Goal: Use online tool/utility

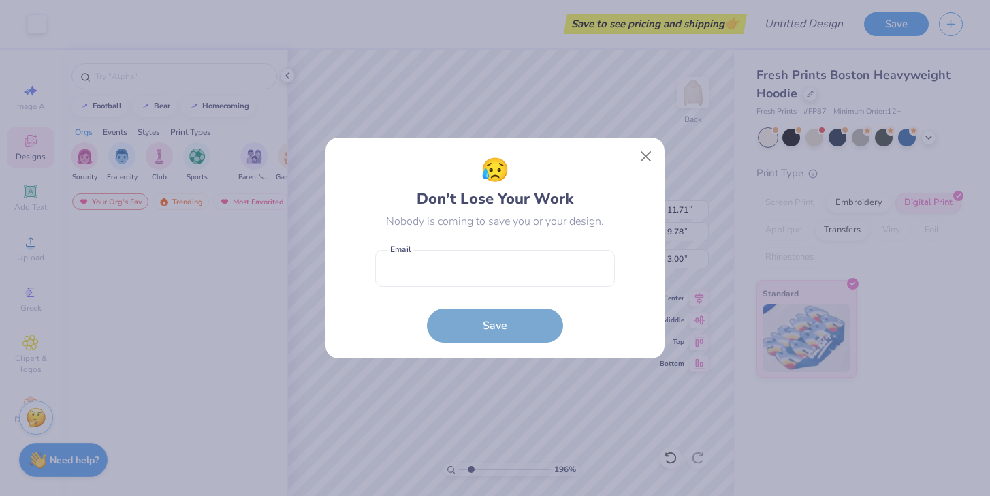
scroll to position [1235, 0]
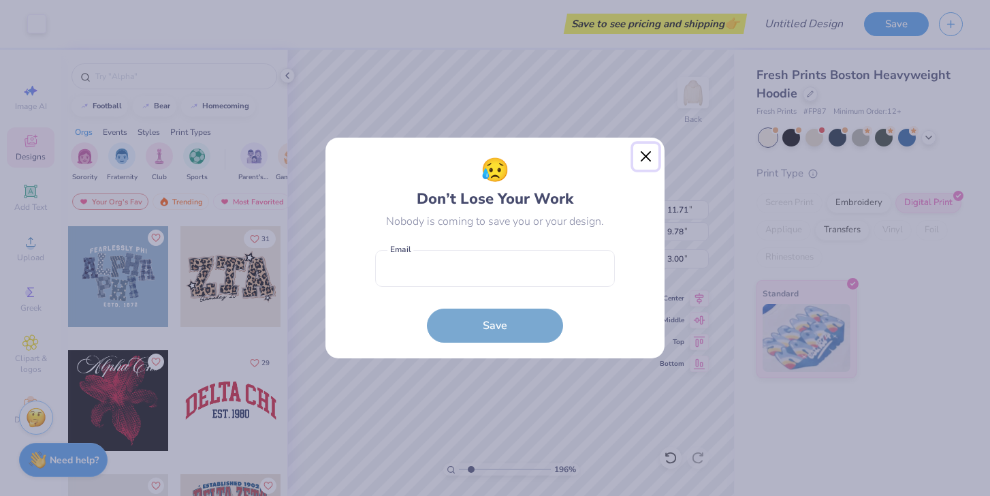
click at [646, 157] on button "Close" at bounding box center [646, 157] width 26 height 26
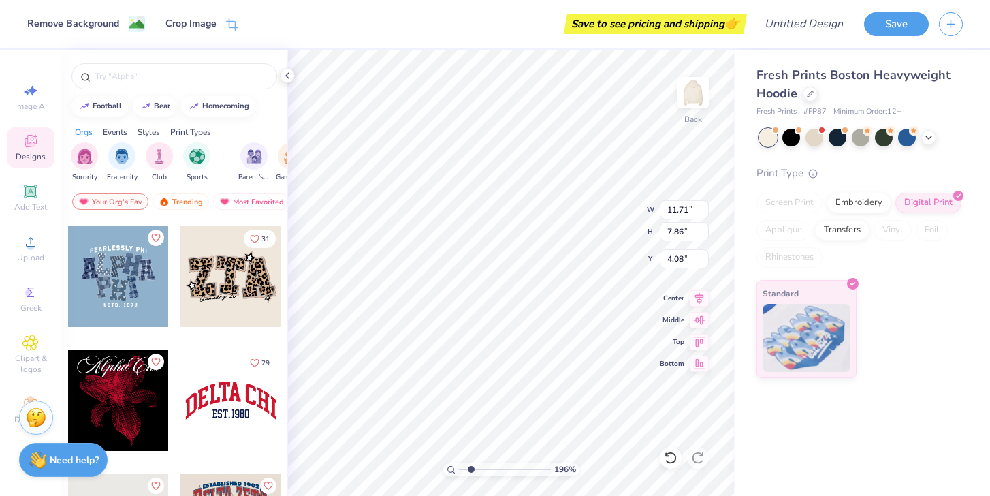
type input "7.86"
type input "4.23"
